Goal: Task Accomplishment & Management: Use online tool/utility

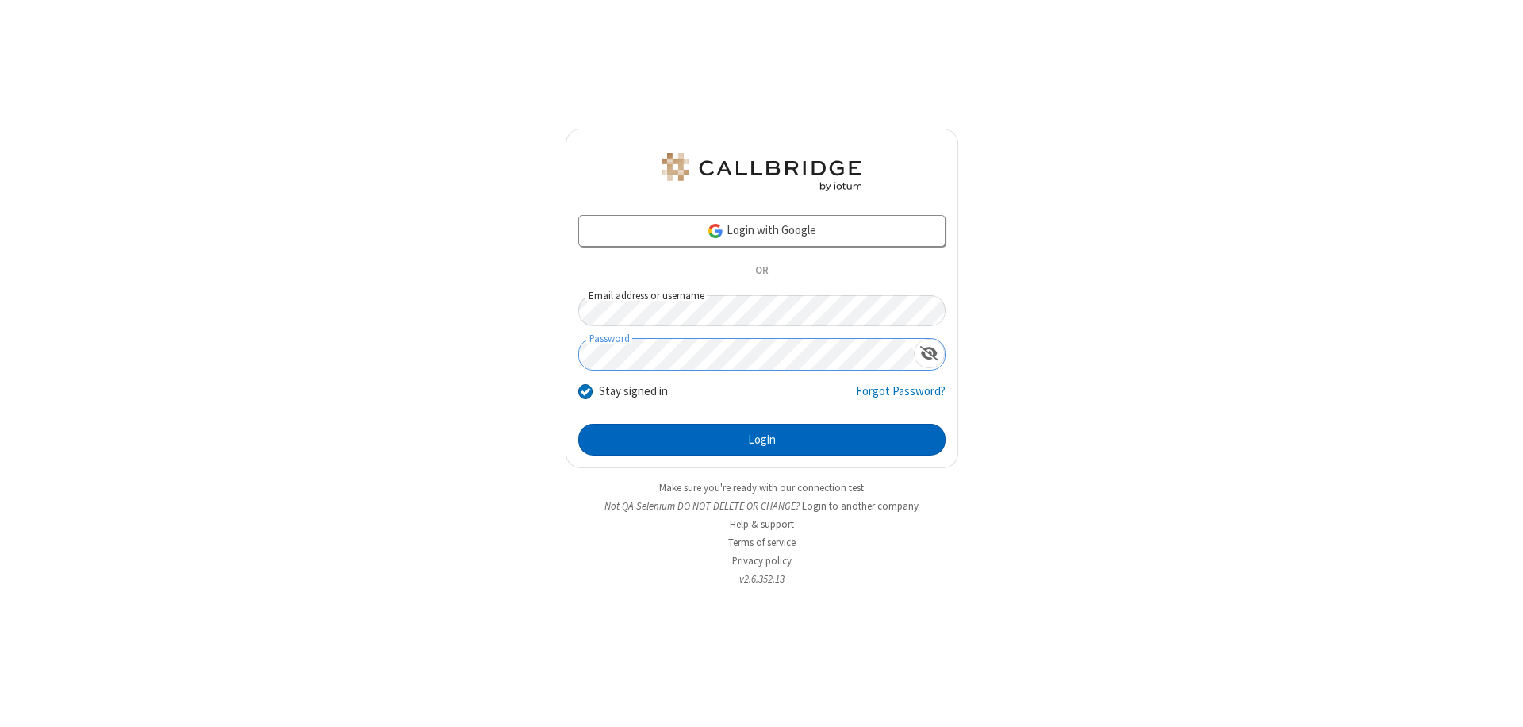
click at [761, 439] on button "Login" at bounding box center [761, 440] width 367 height 32
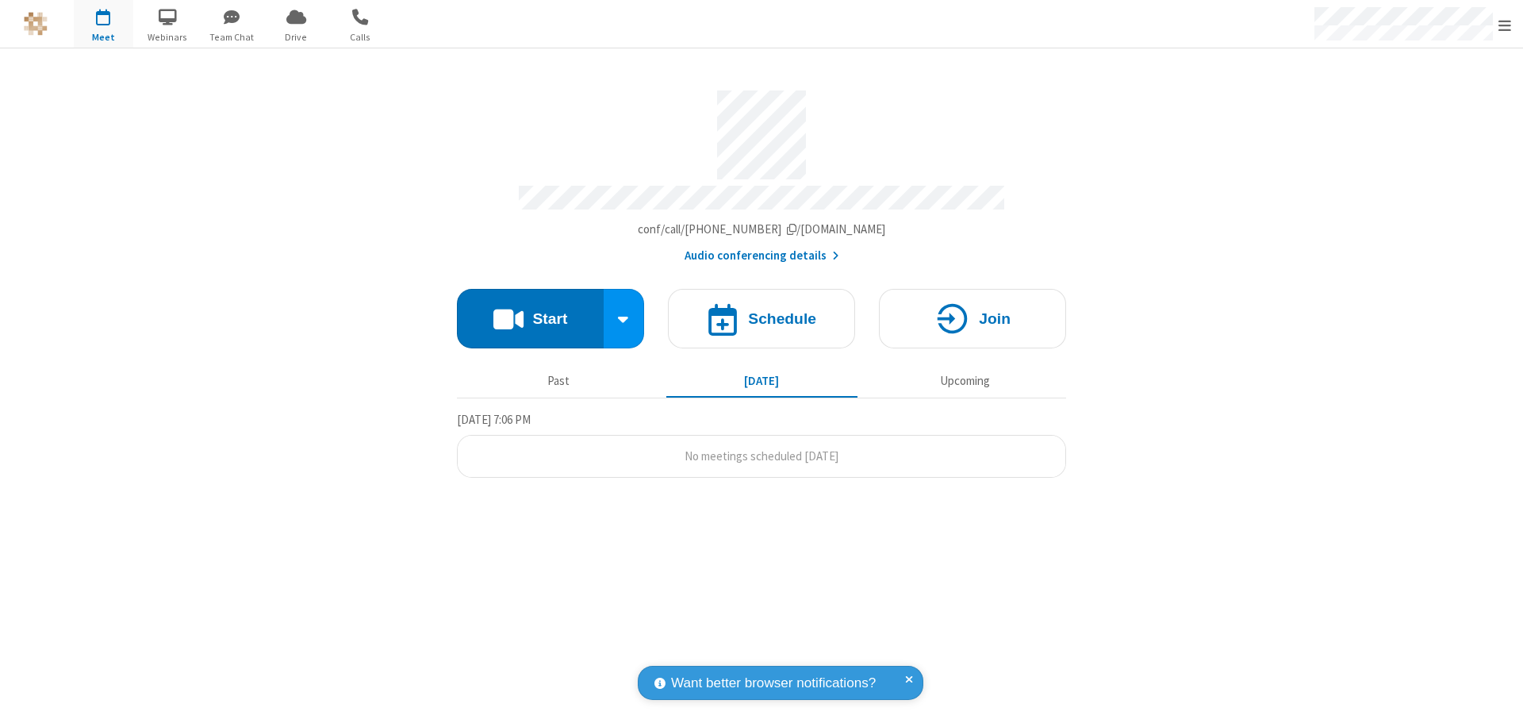
click at [530, 311] on button "Start" at bounding box center [530, 318] width 147 height 59
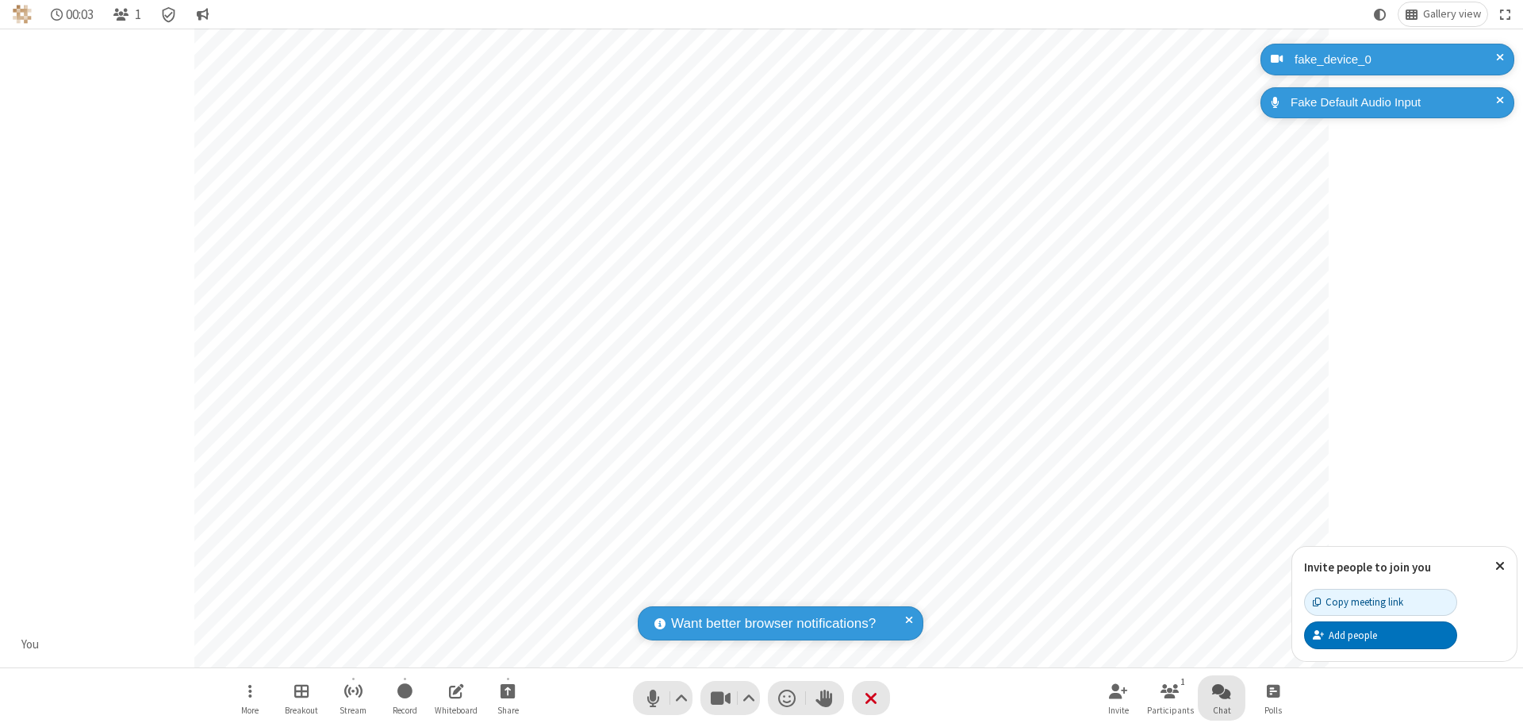
click at [1222, 690] on span "Open chat" at bounding box center [1221, 691] width 19 height 20
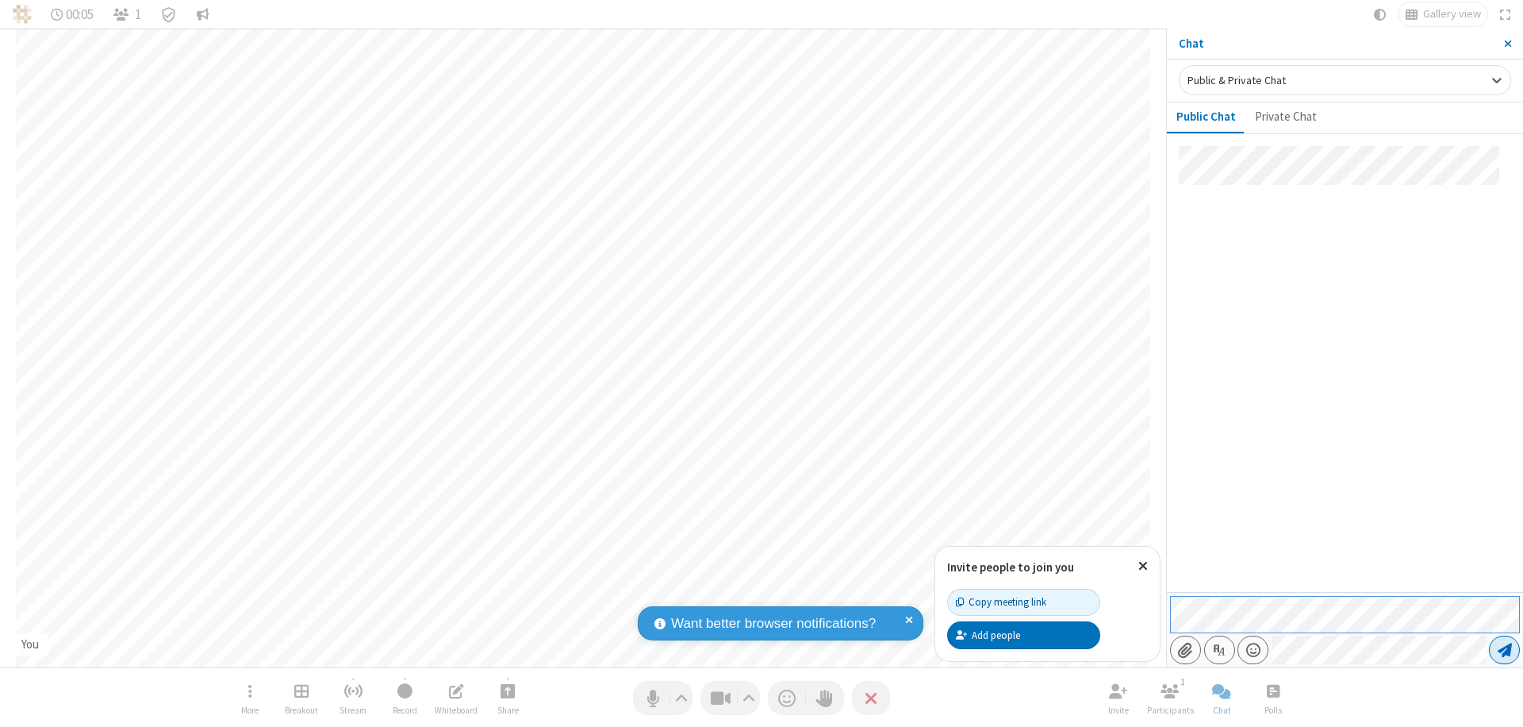
click at [1504, 650] on span "Send message" at bounding box center [1505, 650] width 14 height 16
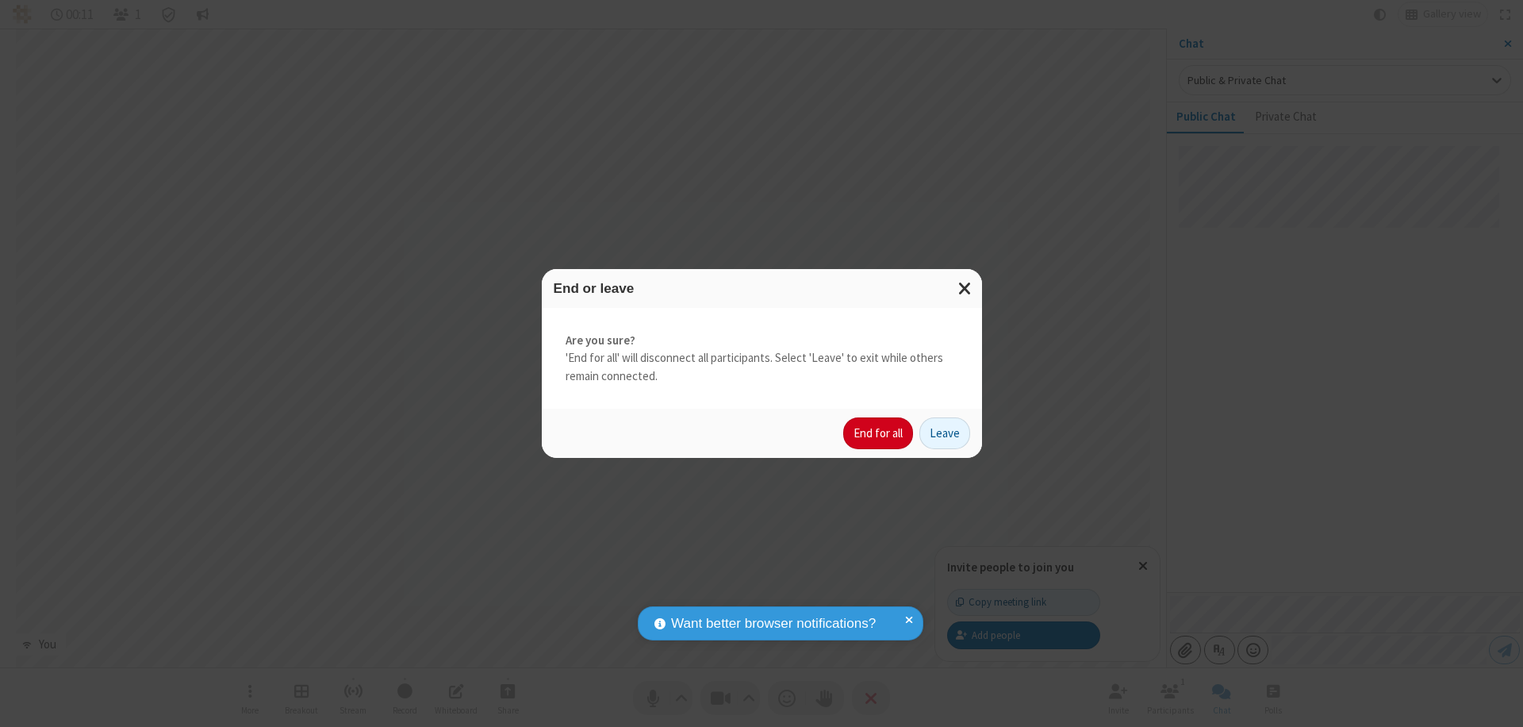
click at [879, 433] on button "End for all" at bounding box center [878, 433] width 70 height 32
